Goal: Task Accomplishment & Management: Use online tool/utility

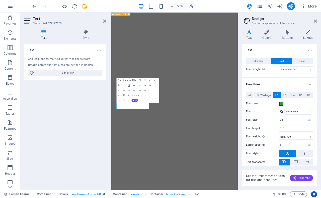
select select "px"
select select "200"
select select "px"
select select "600"
select select "px"
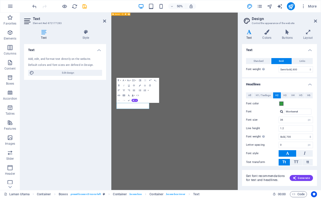
select select "700"
select select "px"
select select "rem"
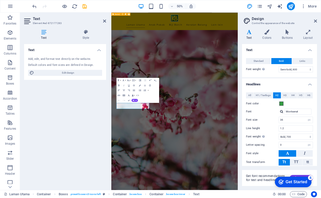
scroll to position [201, 0]
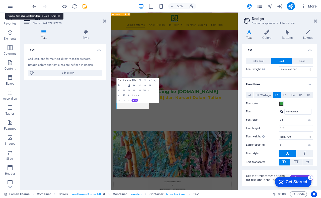
click at [37, 5] on icon "undo" at bounding box center [35, 7] width 6 height 6
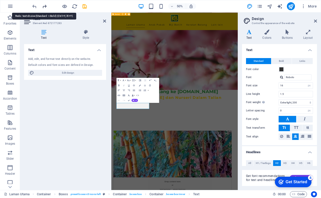
click at [47, 6] on icon "redo" at bounding box center [45, 7] width 6 height 6
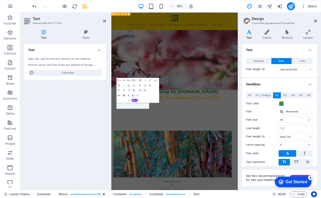
click at [102, 121] on div "Text Add, edit, and format text directly on the website. Default colors and fon…" at bounding box center [65, 115] width 82 height 142
click at [316, 20] on icon at bounding box center [315, 21] width 3 height 4
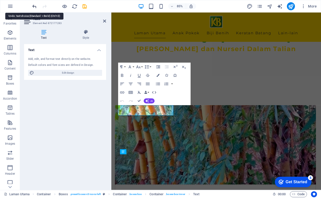
click at [35, 6] on icon "undo" at bounding box center [35, 7] width 6 height 6
click at [35, 7] on icon "undo" at bounding box center [35, 7] width 6 height 6
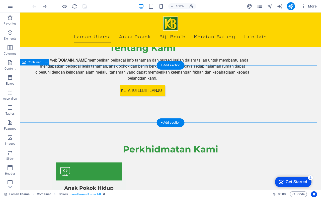
scroll to position [426, 0]
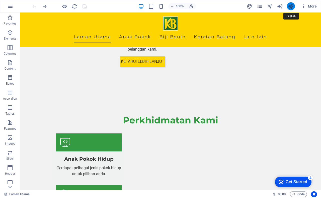
click at [291, 8] on icon "publish" at bounding box center [291, 7] width 6 height 6
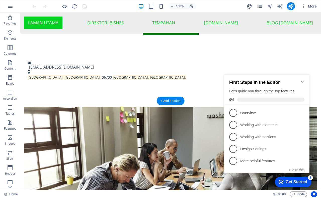
scroll to position [226, 0]
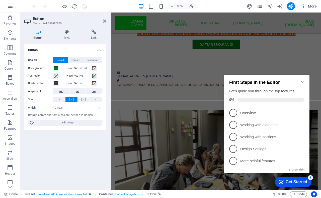
click at [303, 80] on icon "Minimize checklist" at bounding box center [302, 82] width 4 height 4
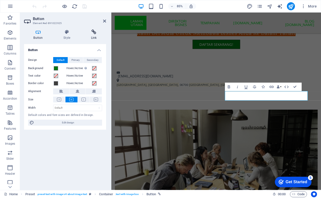
click at [92, 34] on icon at bounding box center [93, 32] width 25 height 5
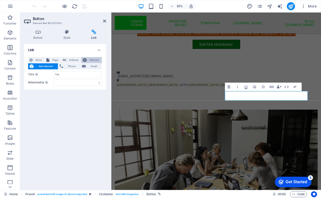
click at [97, 61] on span "Element" at bounding box center [94, 60] width 12 height 6
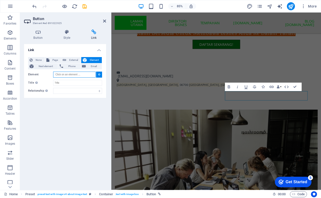
click at [88, 74] on input "Element" at bounding box center [74, 75] width 42 height 6
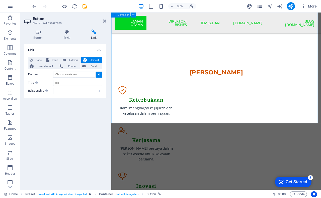
scroll to position [581, 0]
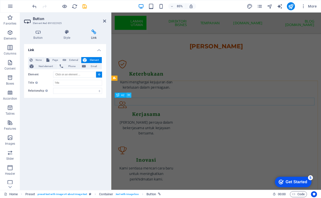
click at [128, 94] on icon at bounding box center [129, 95] width 2 height 5
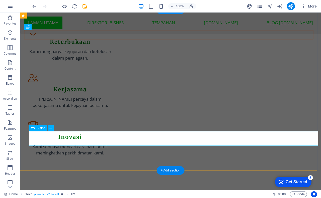
scroll to position [540, 0]
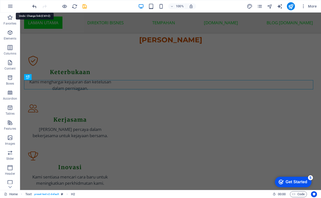
click at [36, 5] on icon "undo" at bounding box center [35, 7] width 6 height 6
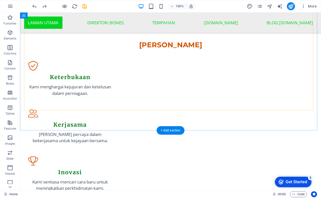
scroll to position [542, 0]
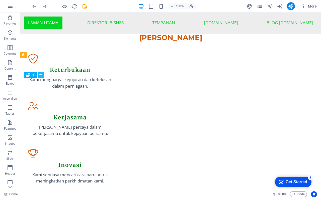
click at [41, 76] on icon at bounding box center [40, 74] width 3 height 5
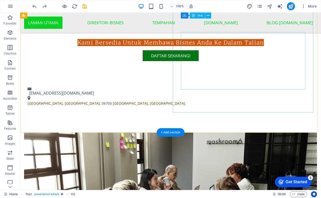
scroll to position [191, 0]
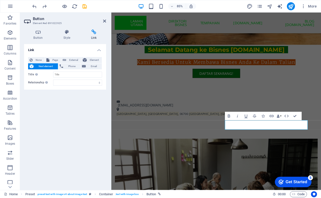
click at [91, 36] on h4 "Link" at bounding box center [93, 35] width 25 height 11
click at [95, 60] on span "Element" at bounding box center [94, 60] width 12 height 6
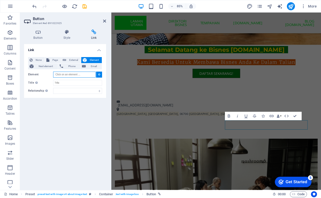
click at [89, 75] on input "Element" at bounding box center [74, 75] width 42 height 6
type input "h2"
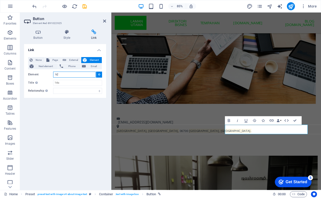
scroll to position [171, 0]
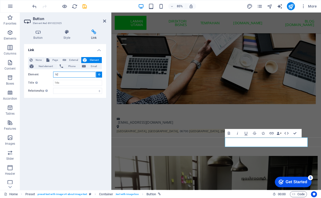
drag, startPoint x: 62, startPoint y: 74, endPoint x: 52, endPoint y: 74, distance: 9.6
click at [52, 74] on div "Element h2" at bounding box center [65, 75] width 74 height 6
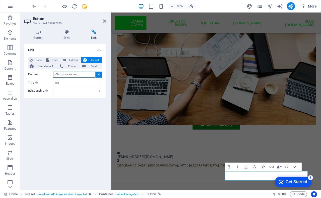
scroll to position [130, 0]
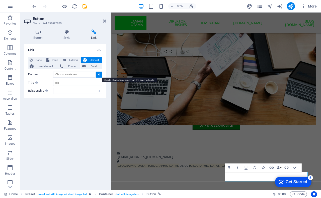
click at [100, 74] on icon at bounding box center [99, 74] width 2 height 3
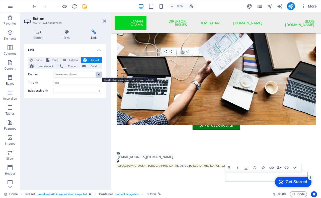
click at [98, 75] on icon at bounding box center [99, 74] width 2 height 3
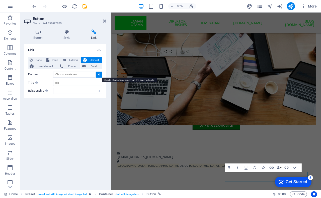
click at [98, 75] on icon at bounding box center [99, 74] width 2 height 3
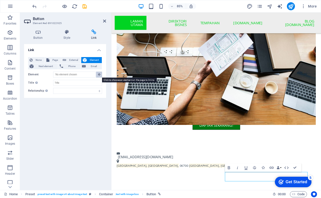
click at [98, 75] on icon at bounding box center [99, 74] width 2 height 3
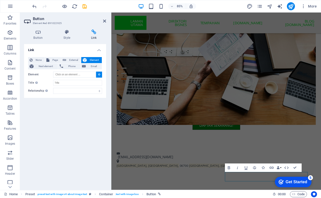
click at [98, 75] on icon at bounding box center [99, 74] width 2 height 3
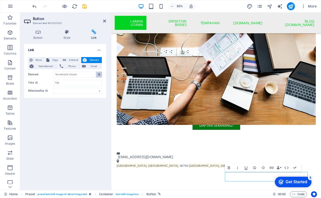
click at [98, 75] on icon at bounding box center [99, 74] width 2 height 3
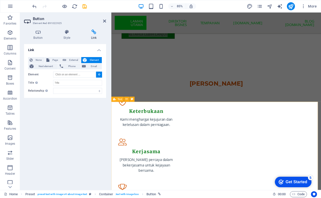
scroll to position [557, 0]
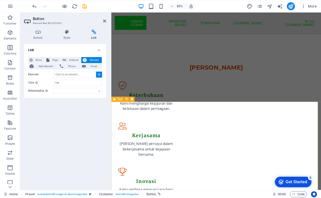
type input "#ed-901949059"
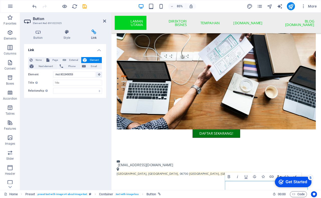
scroll to position [120, 0]
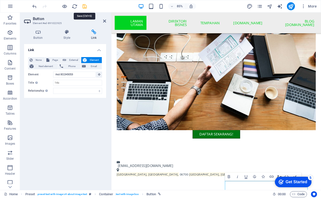
click at [83, 7] on icon "save" at bounding box center [85, 7] width 6 height 6
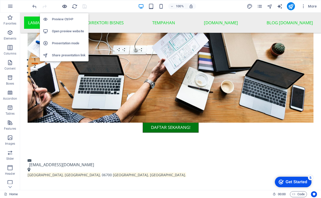
click at [65, 6] on icon "button" at bounding box center [65, 7] width 6 height 6
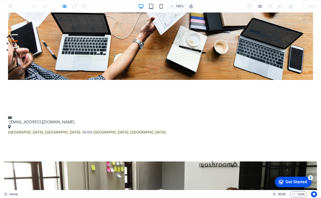
scroll to position [170, 0]
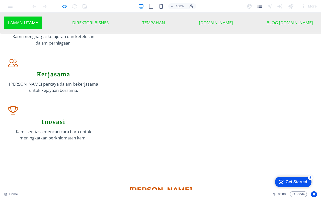
scroll to position [561, 0]
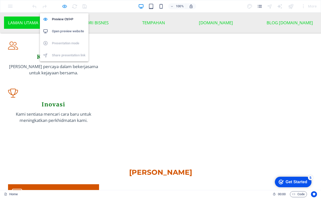
click at [65, 6] on icon "button" at bounding box center [65, 7] width 6 height 6
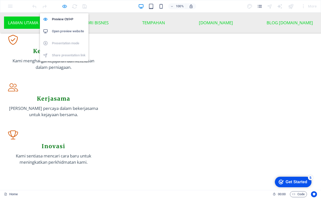
scroll to position [567, 0]
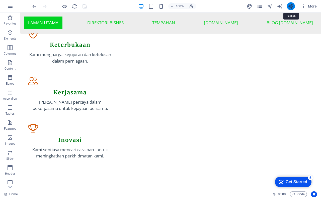
click at [291, 6] on icon "publish" at bounding box center [291, 7] width 6 height 6
